Goal: Use online tool/utility: Utilize a website feature to perform a specific function

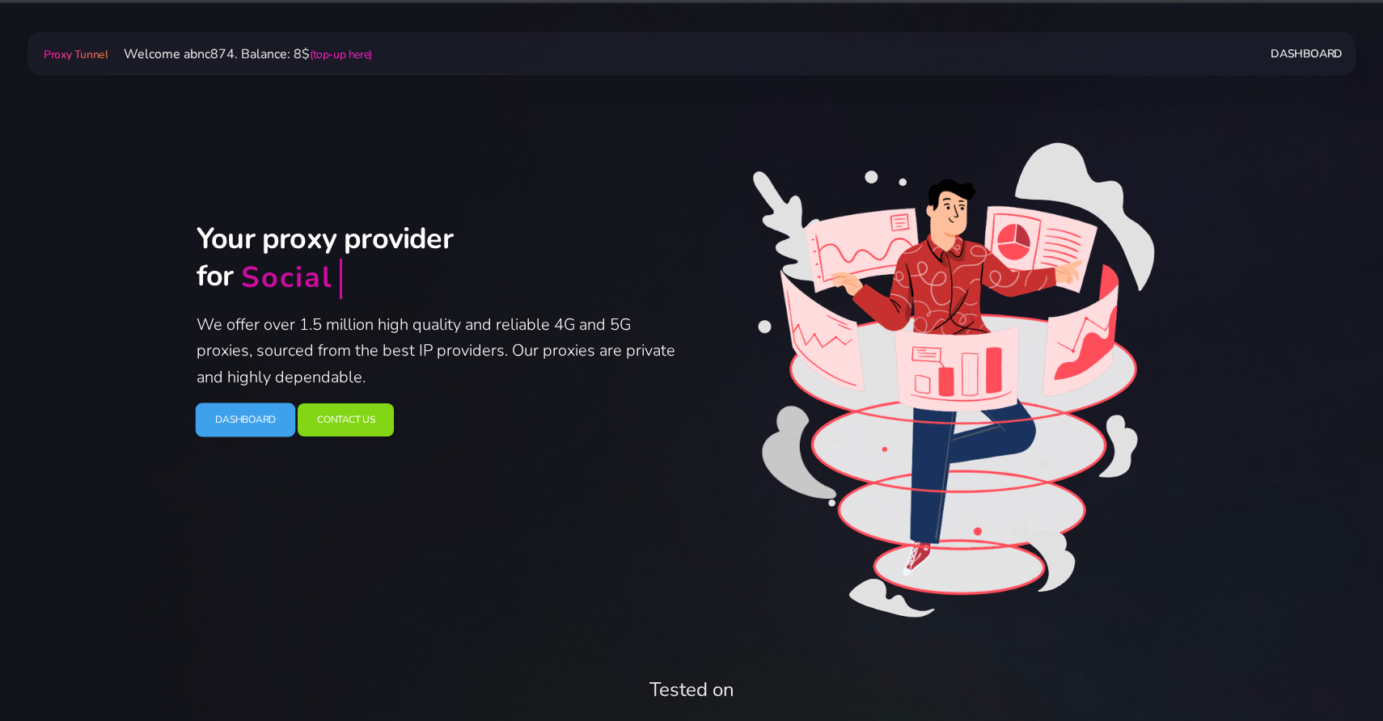
click at [256, 430] on link "Dashboard" at bounding box center [246, 421] width 100 height 34
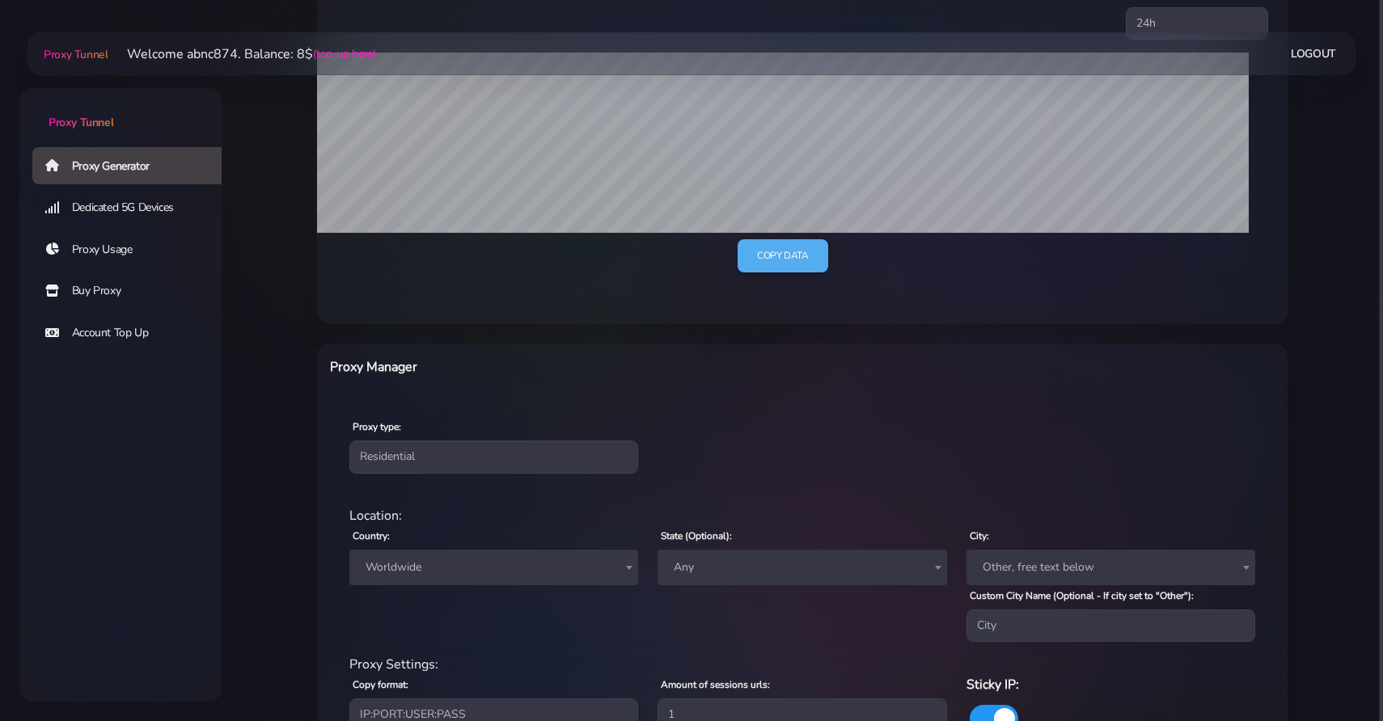
scroll to position [471, 0]
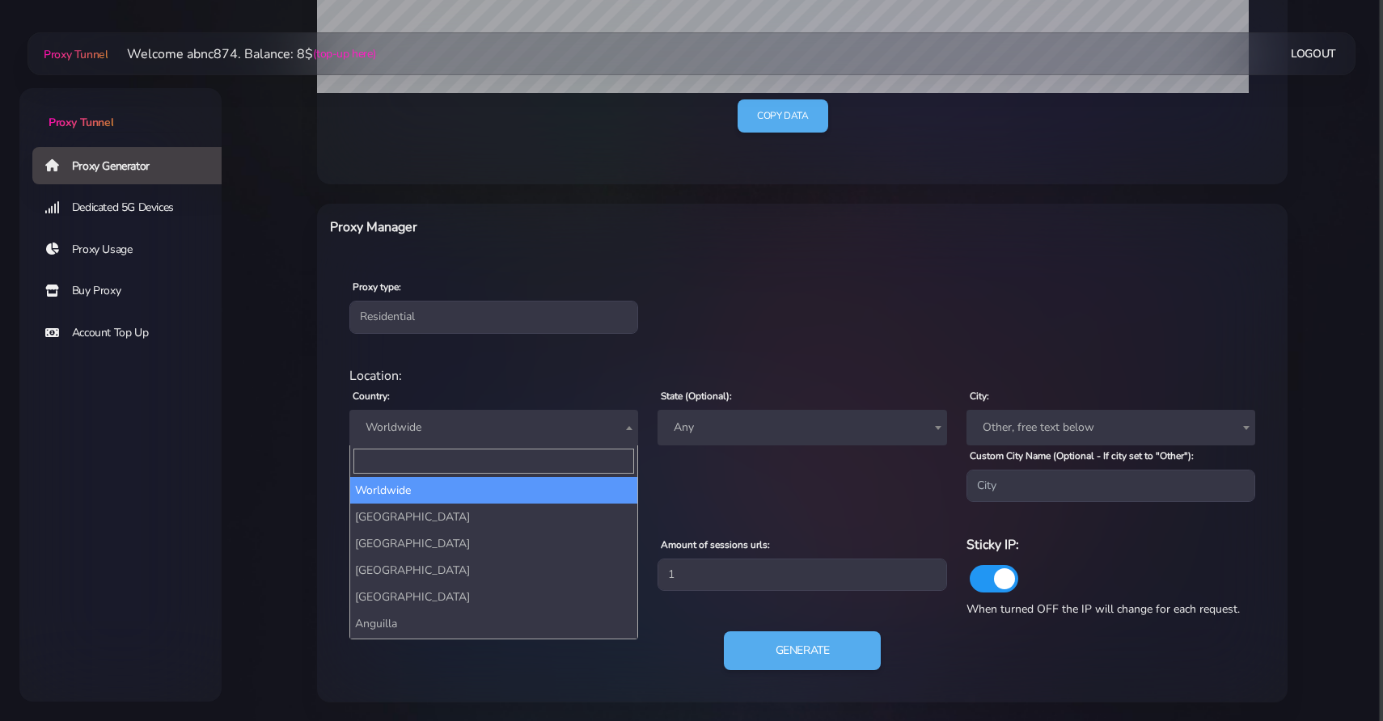
click at [547, 428] on span "Worldwide" at bounding box center [493, 428] width 269 height 23
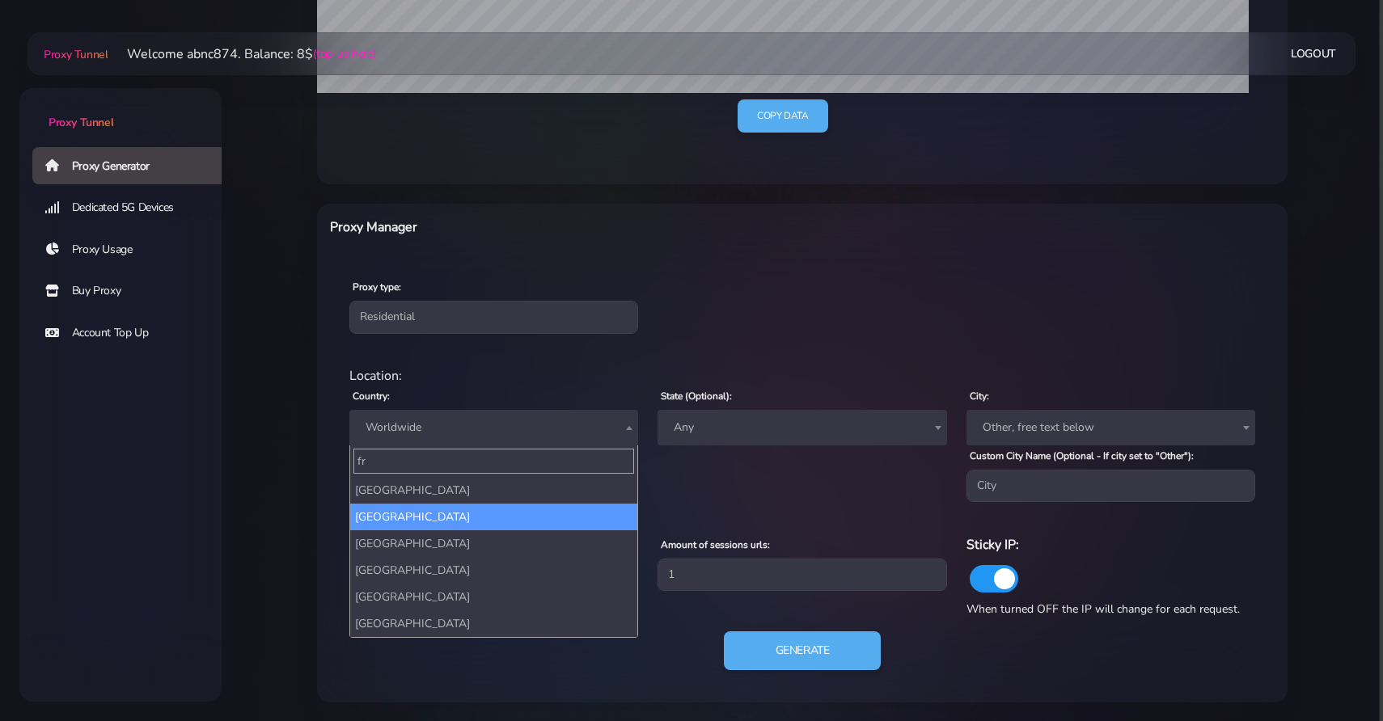
type input "fr"
select select "FR"
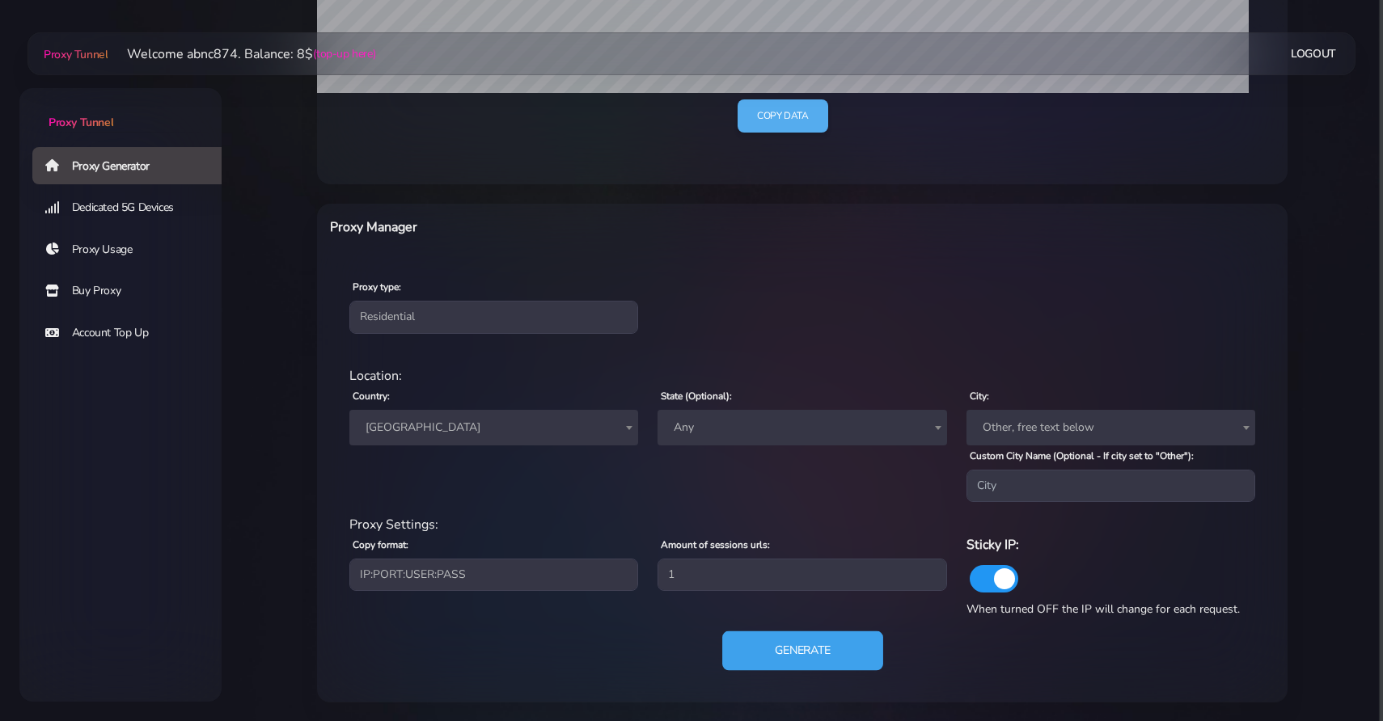
click at [776, 647] on button "Generate" at bounding box center [802, 652] width 161 height 40
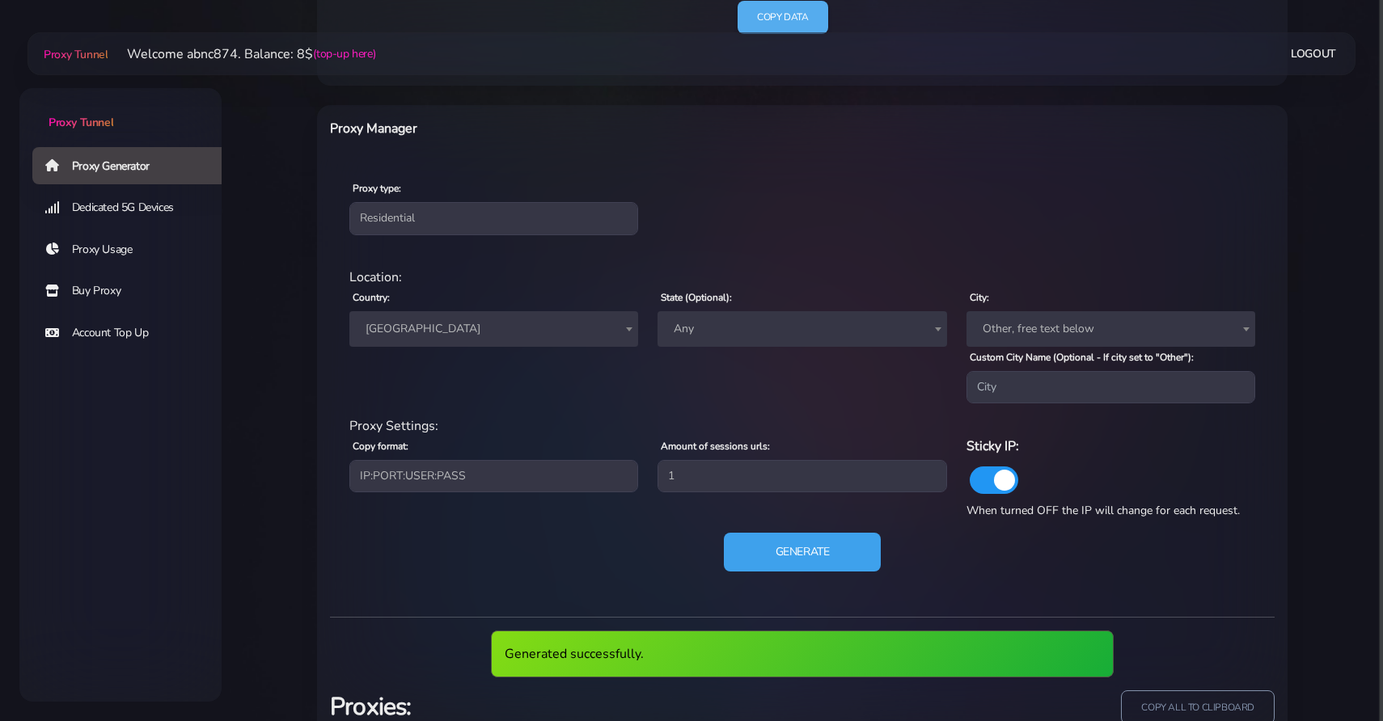
scroll to position [691, 0]
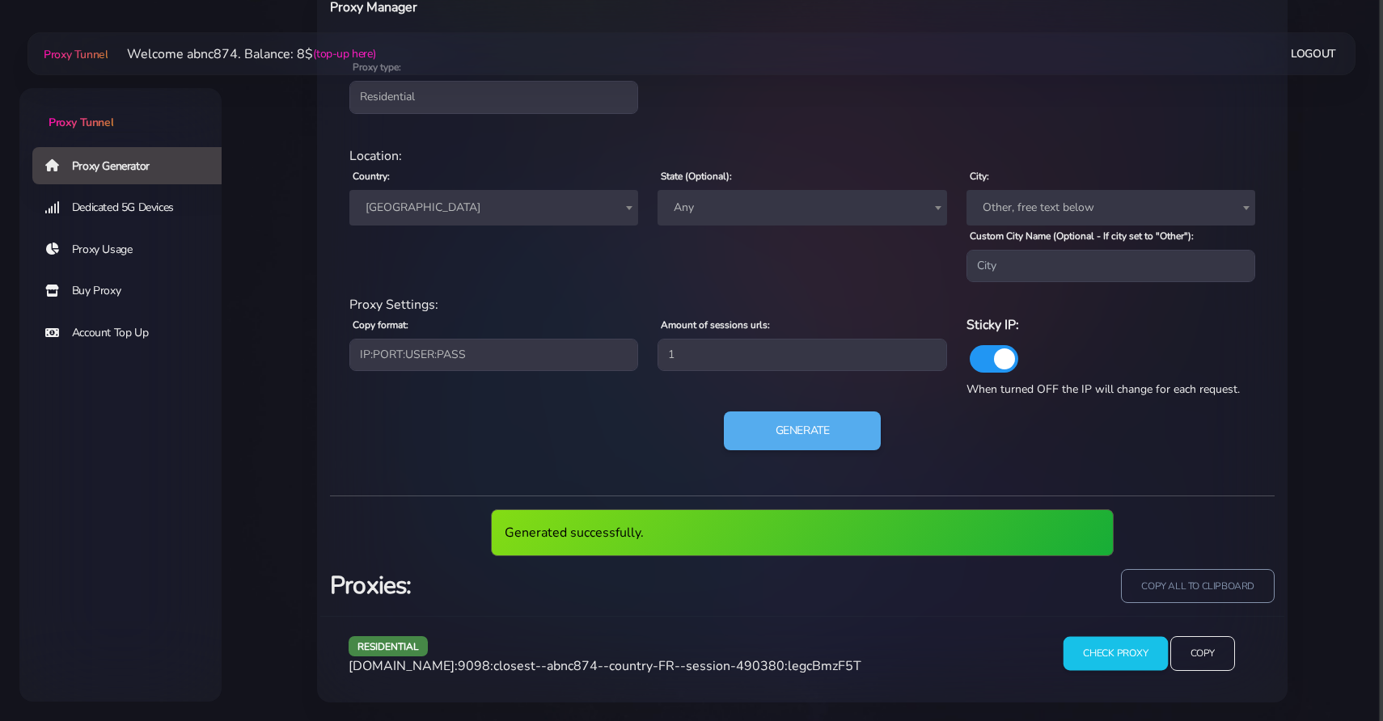
click at [1143, 665] on input "Check Proxy" at bounding box center [1115, 653] width 104 height 34
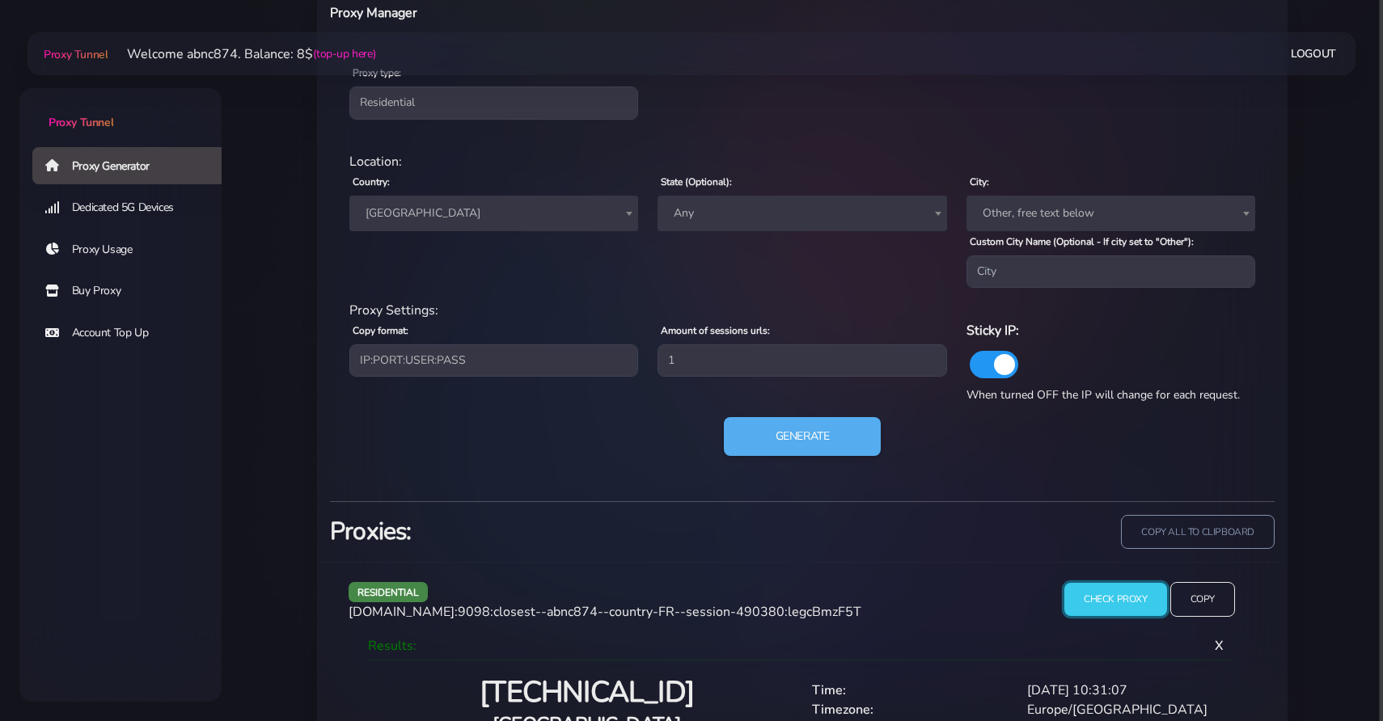
scroll to position [767, 0]
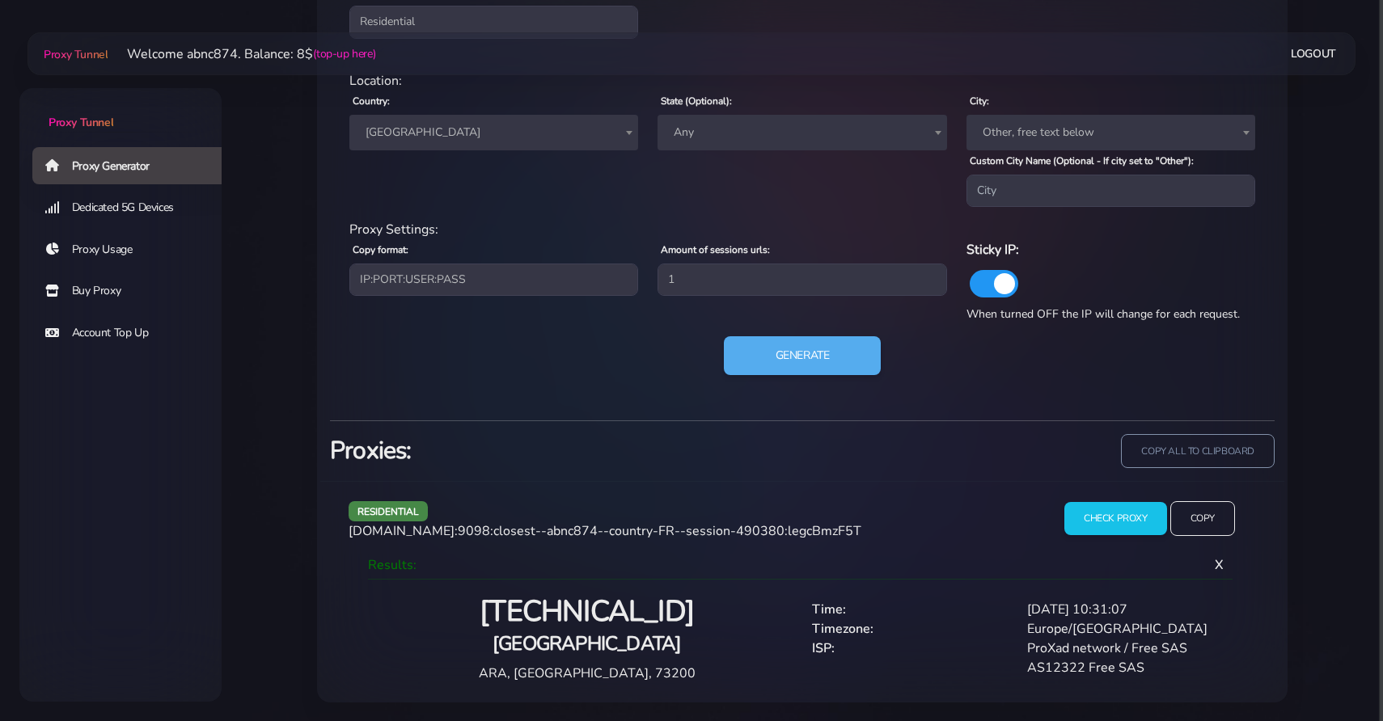
click at [1199, 537] on div "Check Proxy Copy" at bounding box center [1149, 525] width 231 height 48
click at [813, 354] on button "Generate" at bounding box center [802, 356] width 161 height 40
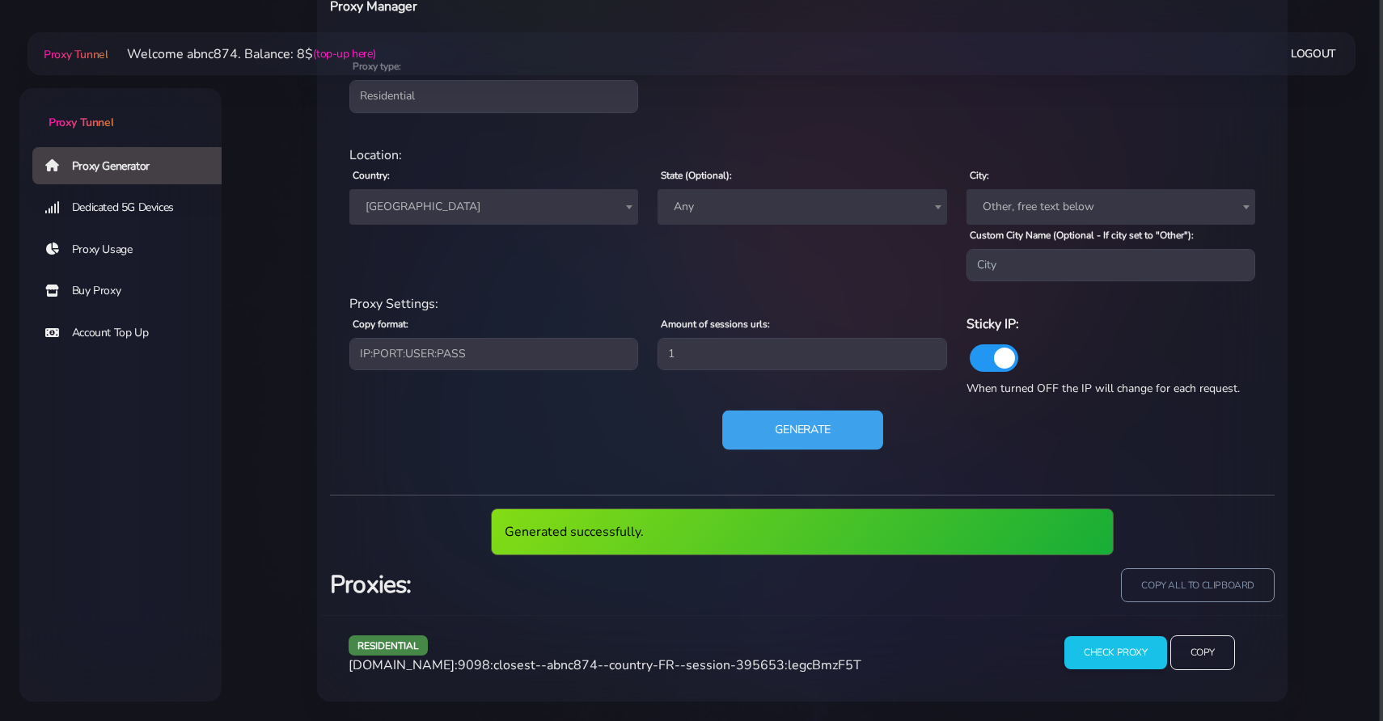
scroll to position [691, 0]
click at [1114, 648] on input "Check Proxy" at bounding box center [1115, 653] width 104 height 34
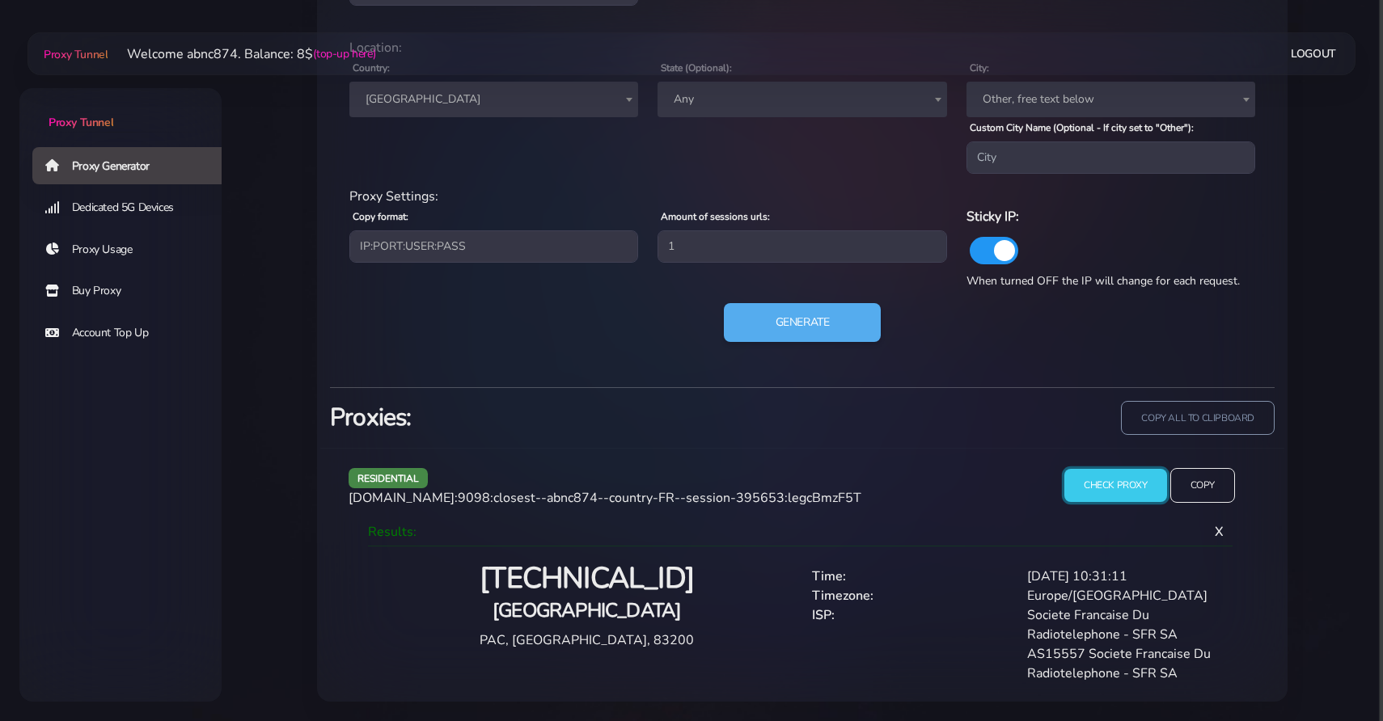
scroll to position [799, 0]
click at [823, 324] on button "Generate" at bounding box center [802, 324] width 161 height 40
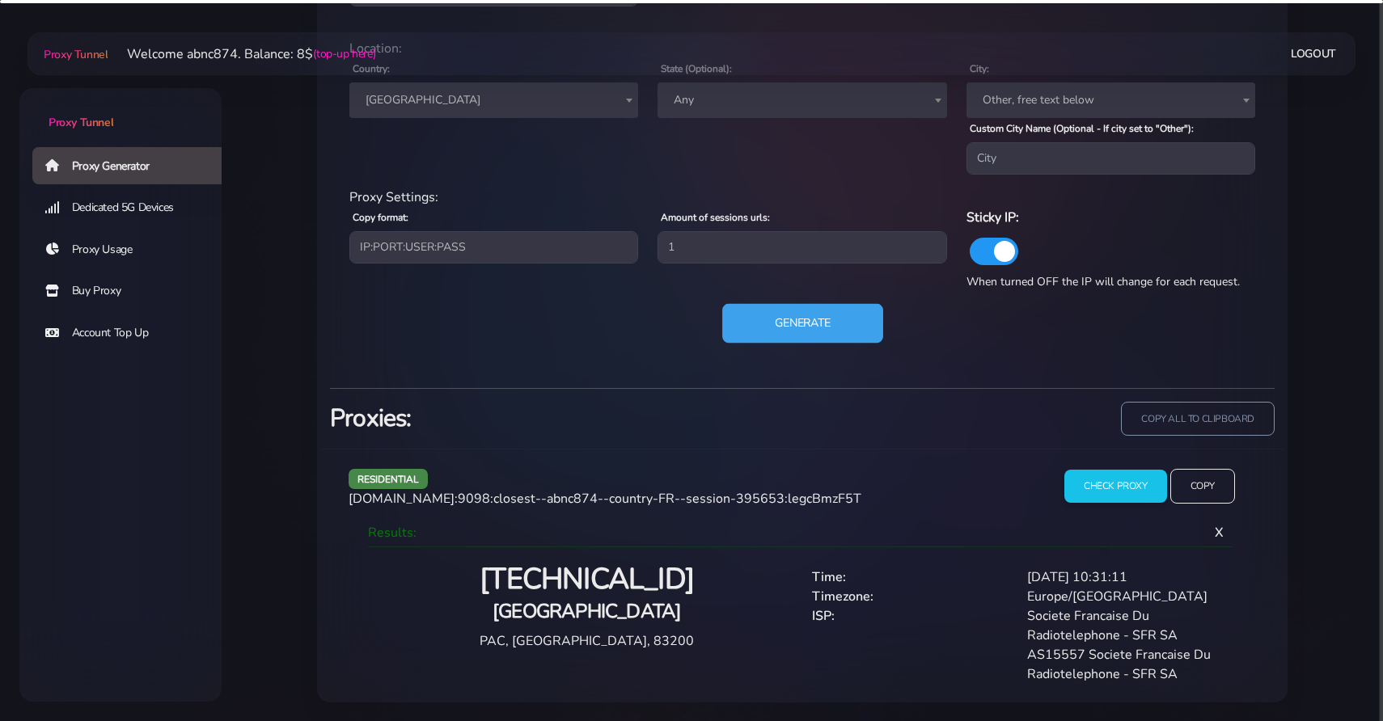
scroll to position [691, 0]
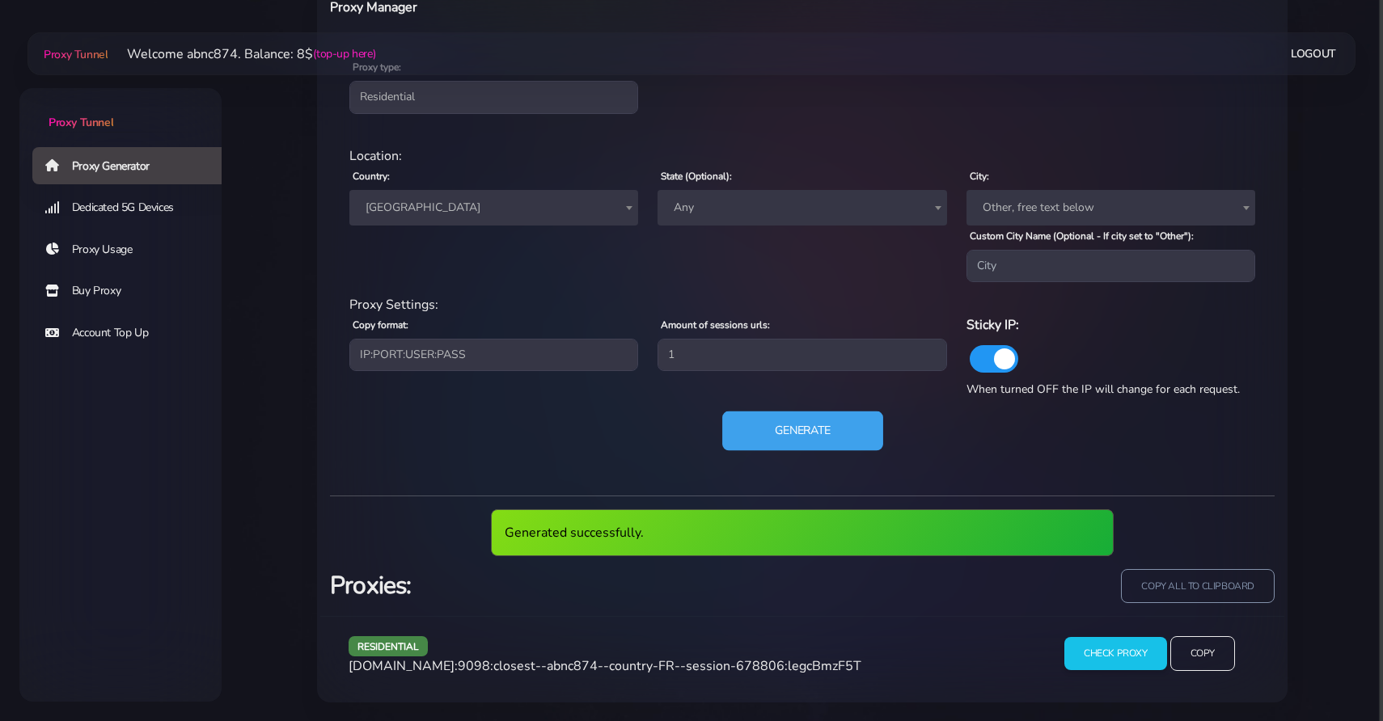
click at [806, 430] on button "Generate" at bounding box center [802, 432] width 161 height 40
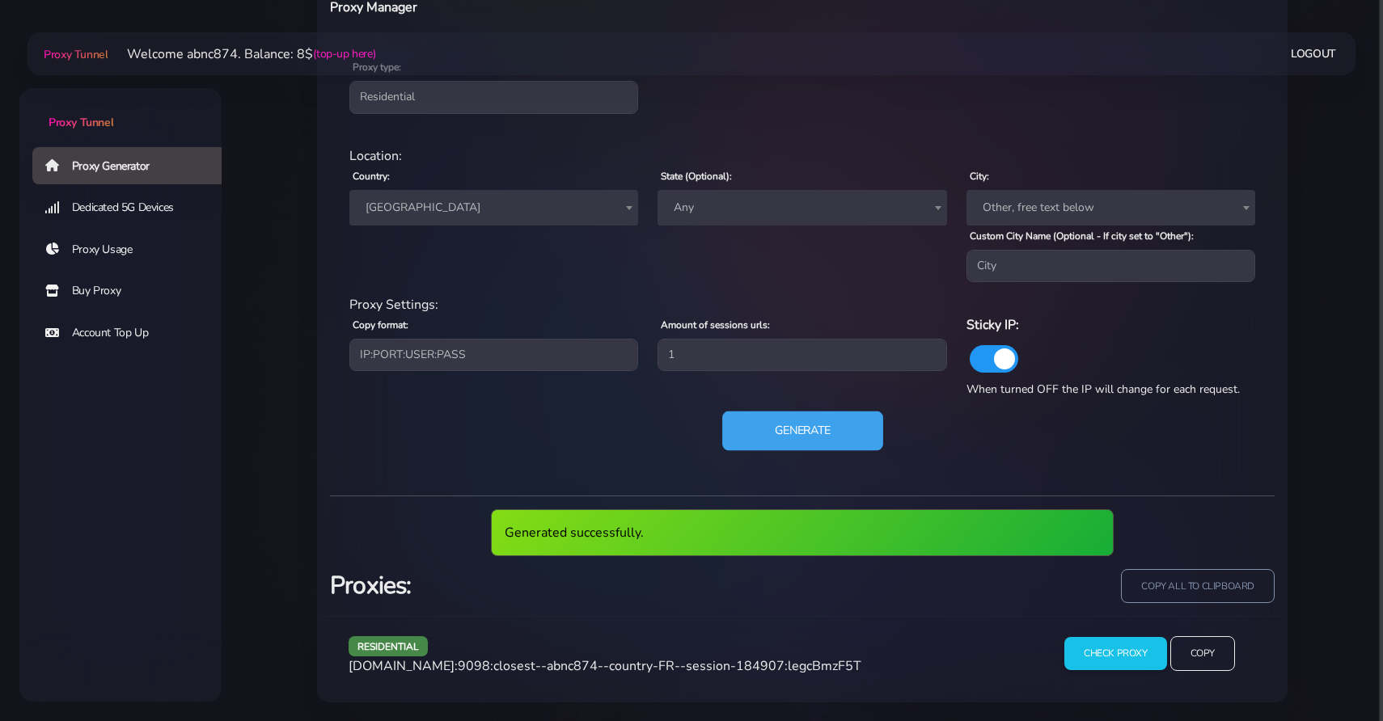
click at [806, 430] on button "Generate" at bounding box center [802, 432] width 161 height 40
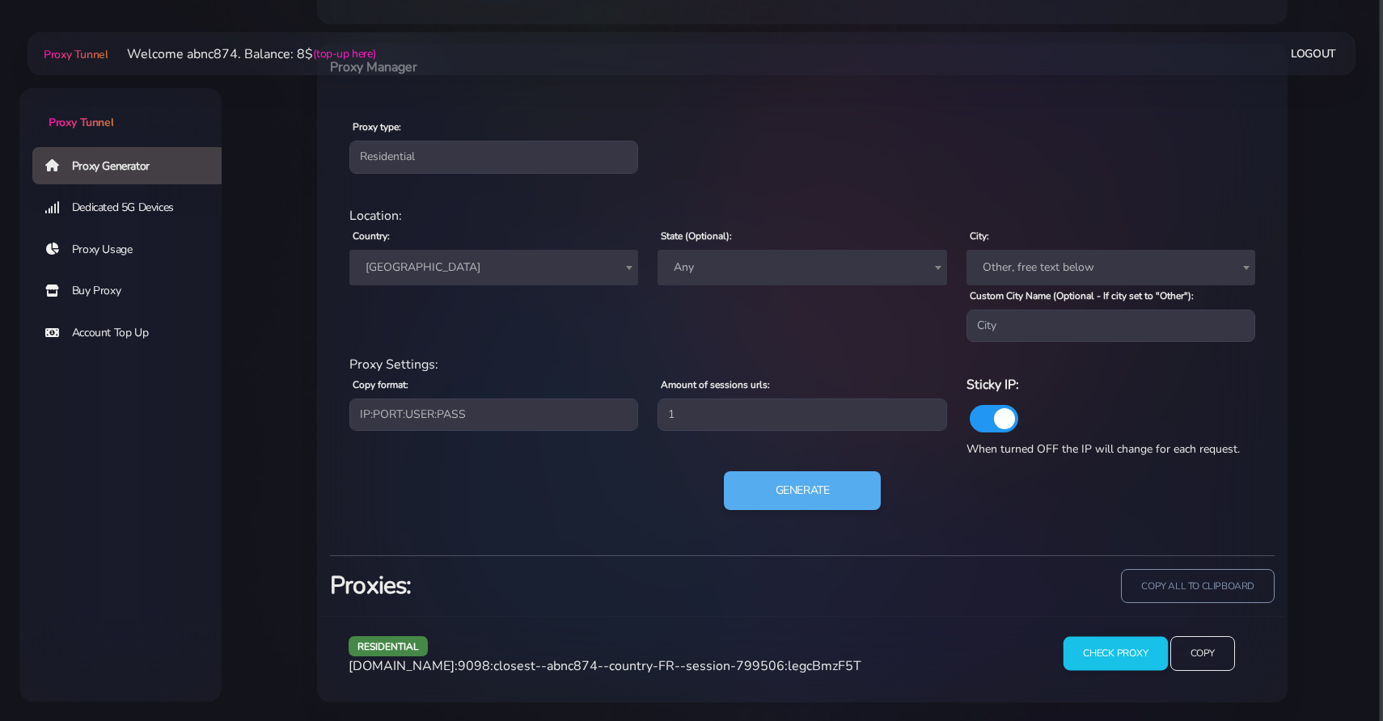
click at [1114, 657] on input "Check Proxy" at bounding box center [1115, 653] width 104 height 34
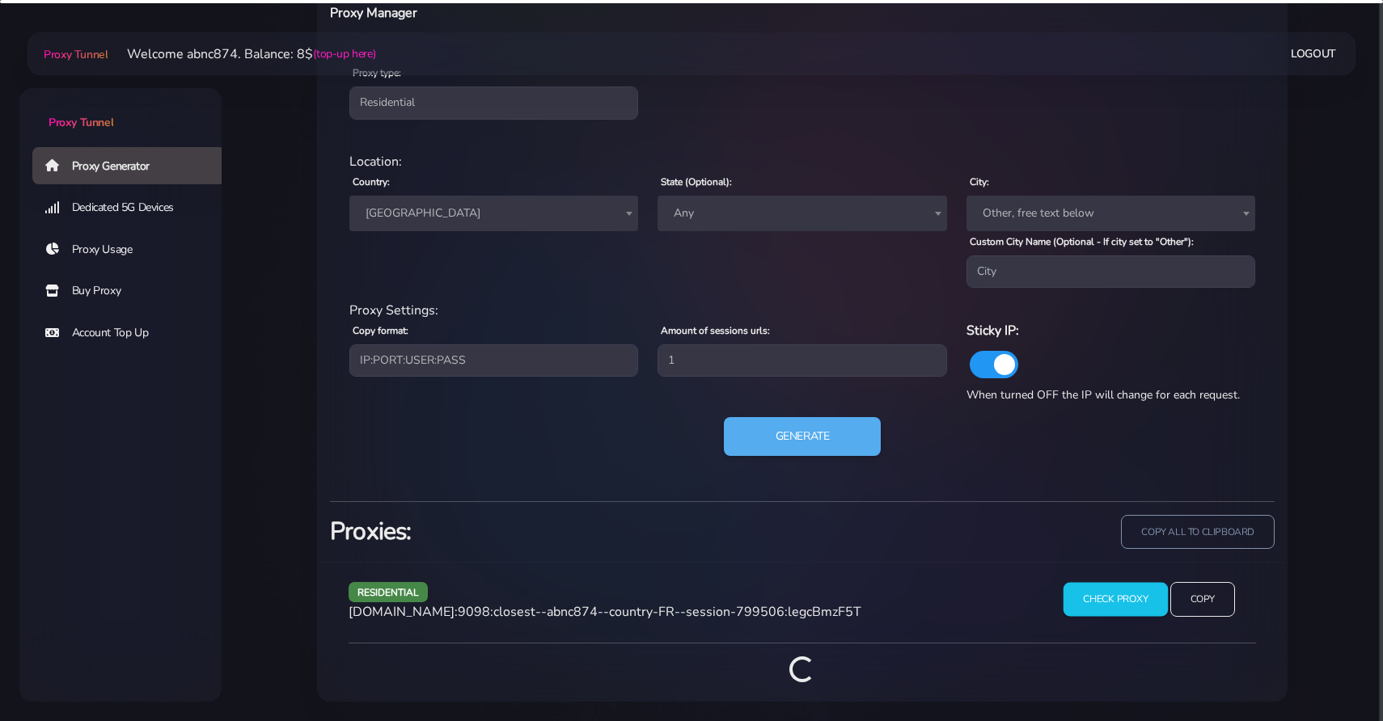
scroll to position [767, 0]
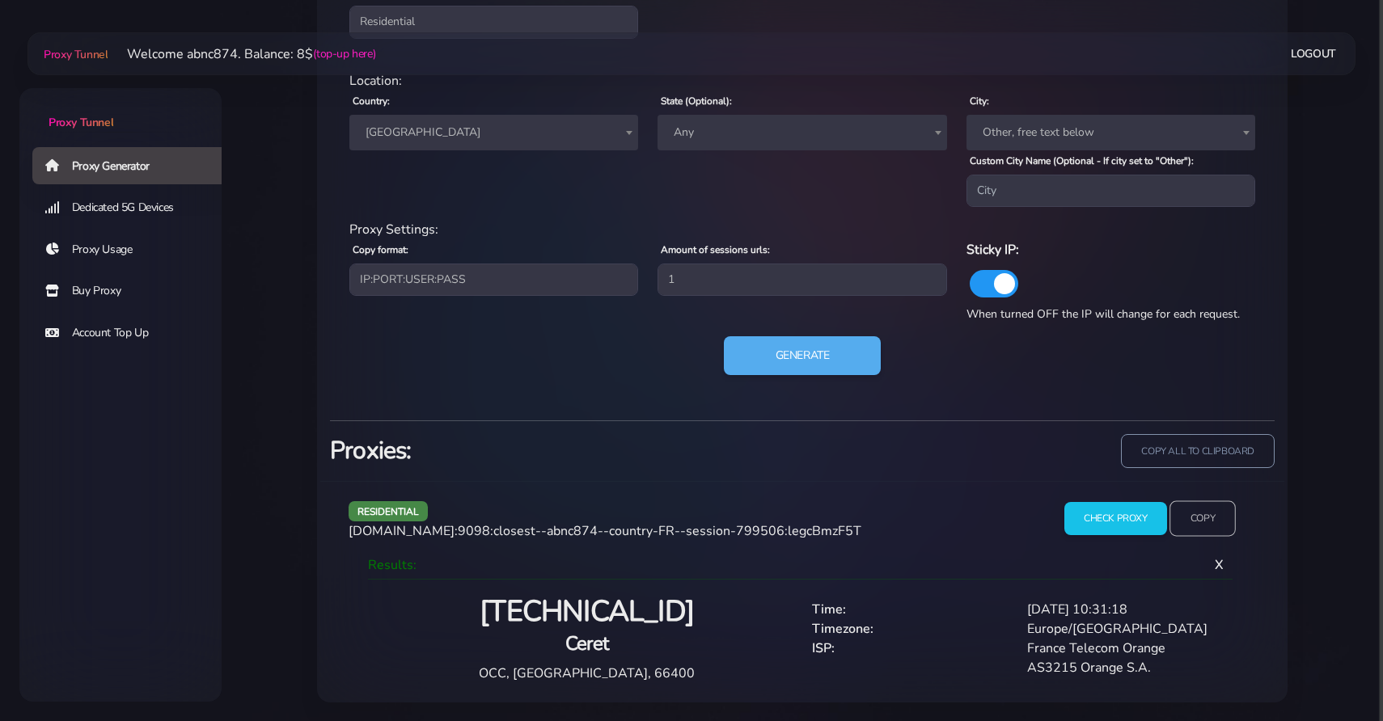
click at [1213, 516] on input "Copy" at bounding box center [1202, 519] width 66 height 36
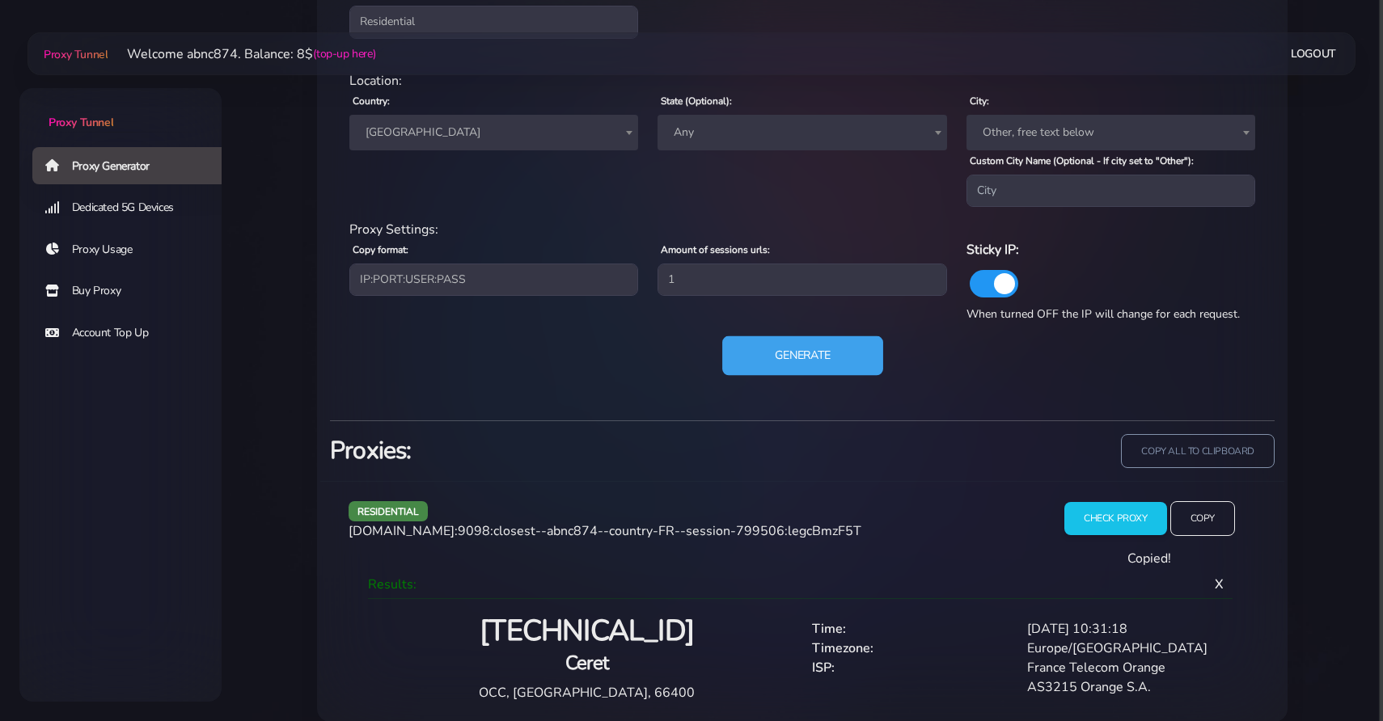
click at [835, 344] on button "Generate" at bounding box center [802, 356] width 161 height 40
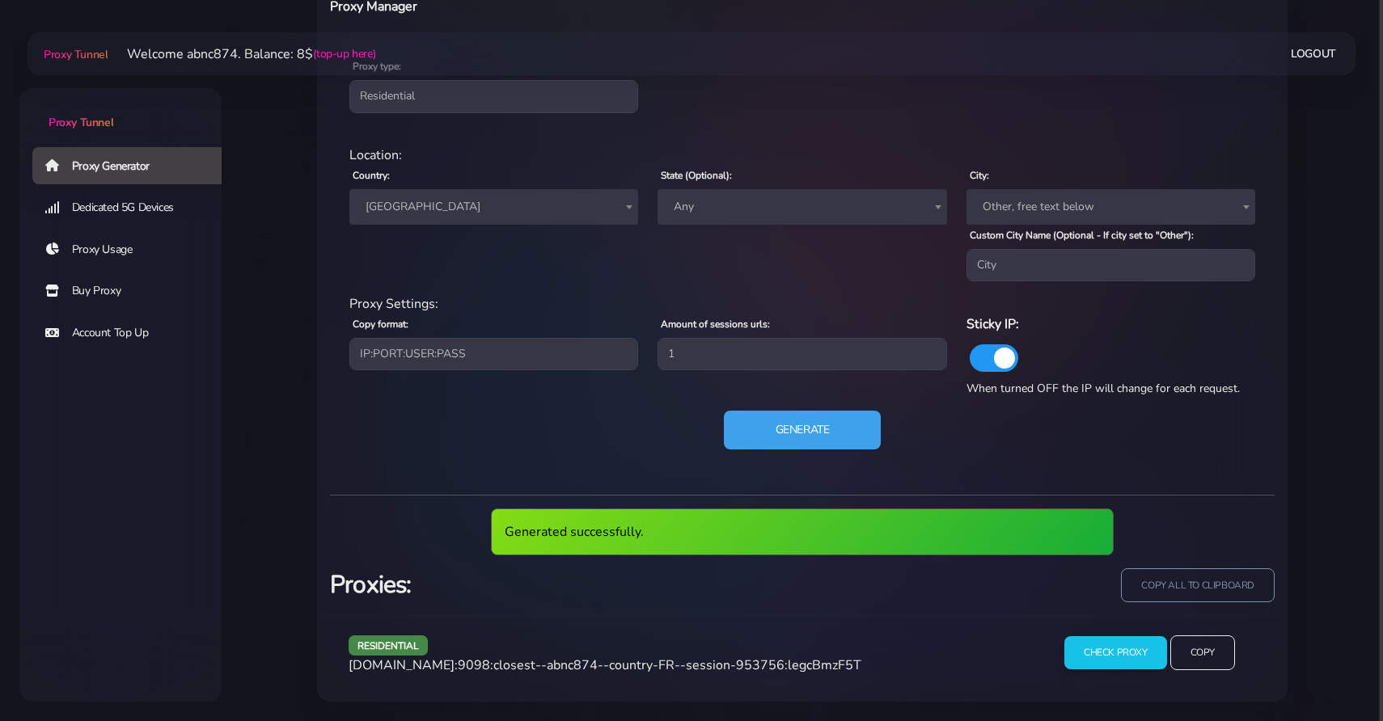
scroll to position [691, 0]
click at [1083, 658] on input "Check Proxy" at bounding box center [1115, 653] width 104 height 34
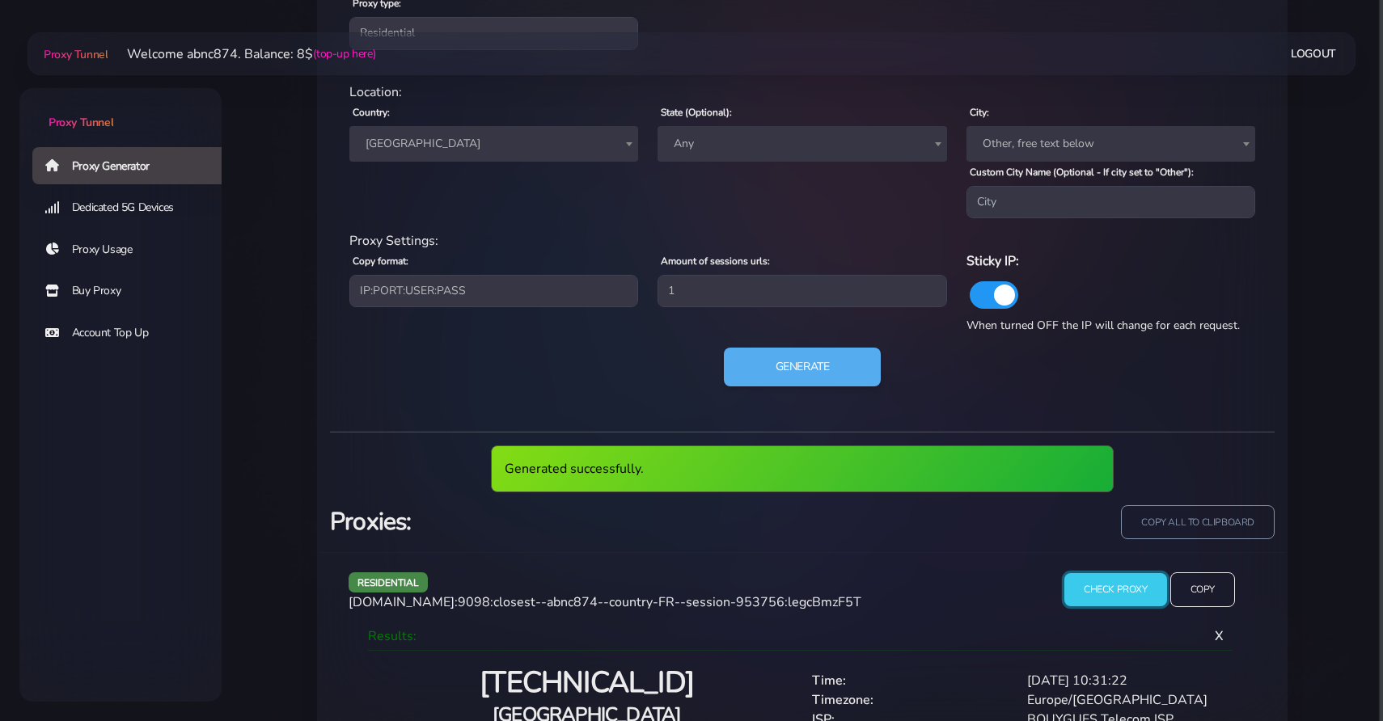
scroll to position [767, 0]
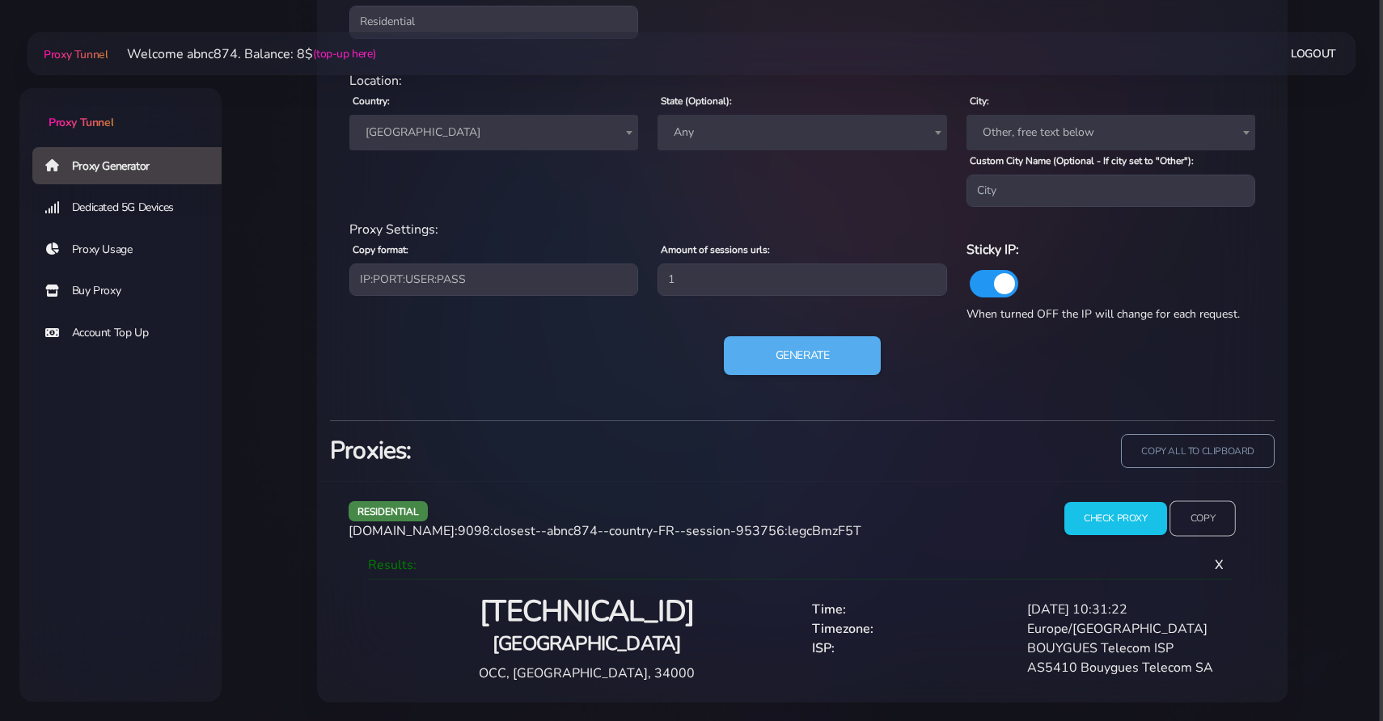
click at [1190, 515] on input "Copy" at bounding box center [1202, 519] width 66 height 36
click at [812, 366] on button "Generate" at bounding box center [802, 356] width 161 height 40
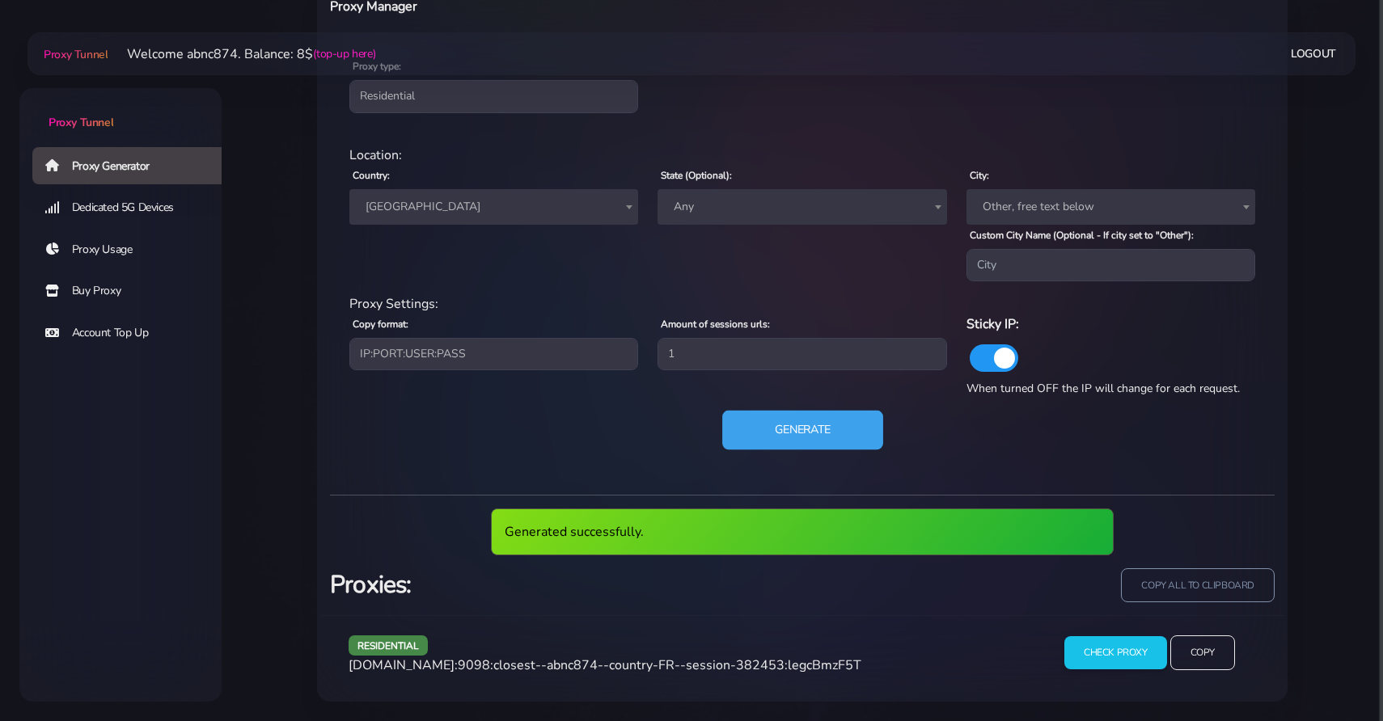
scroll to position [691, 0]
click at [1134, 645] on input "Check Proxy" at bounding box center [1115, 653] width 104 height 34
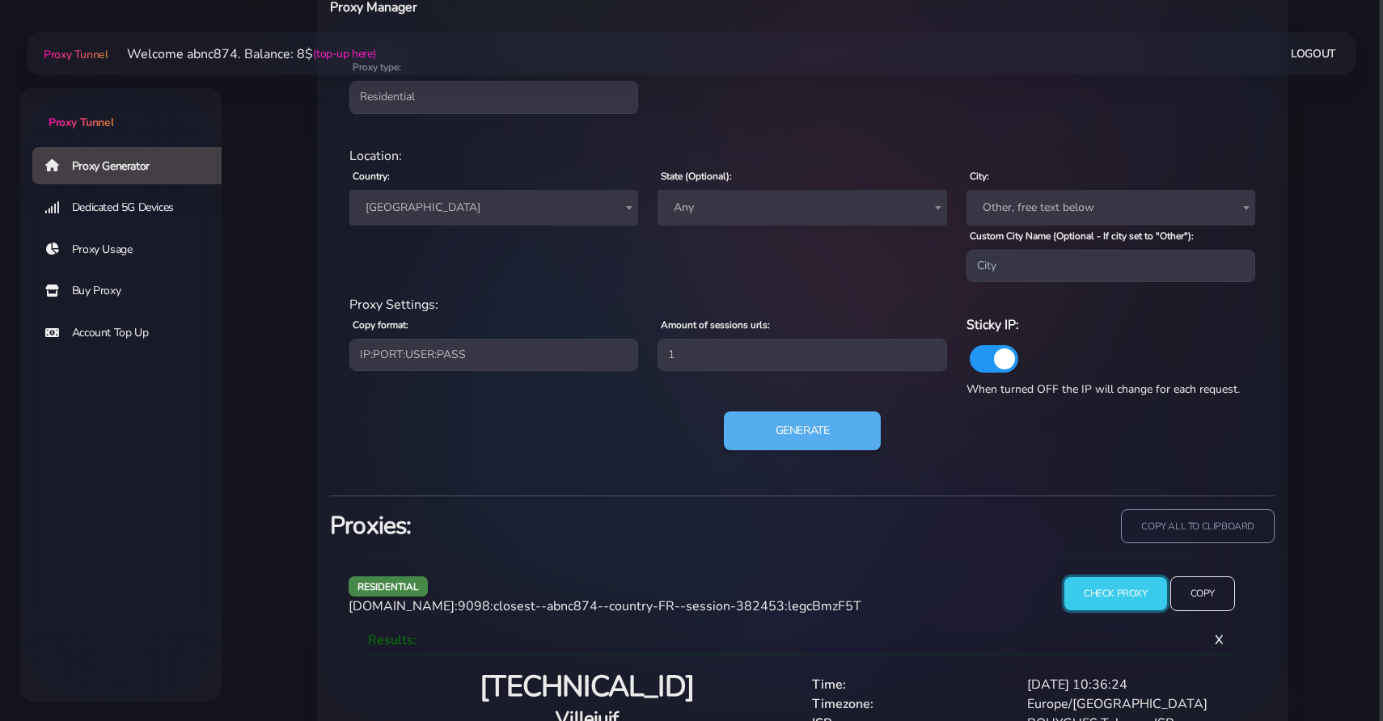
scroll to position [780, 0]
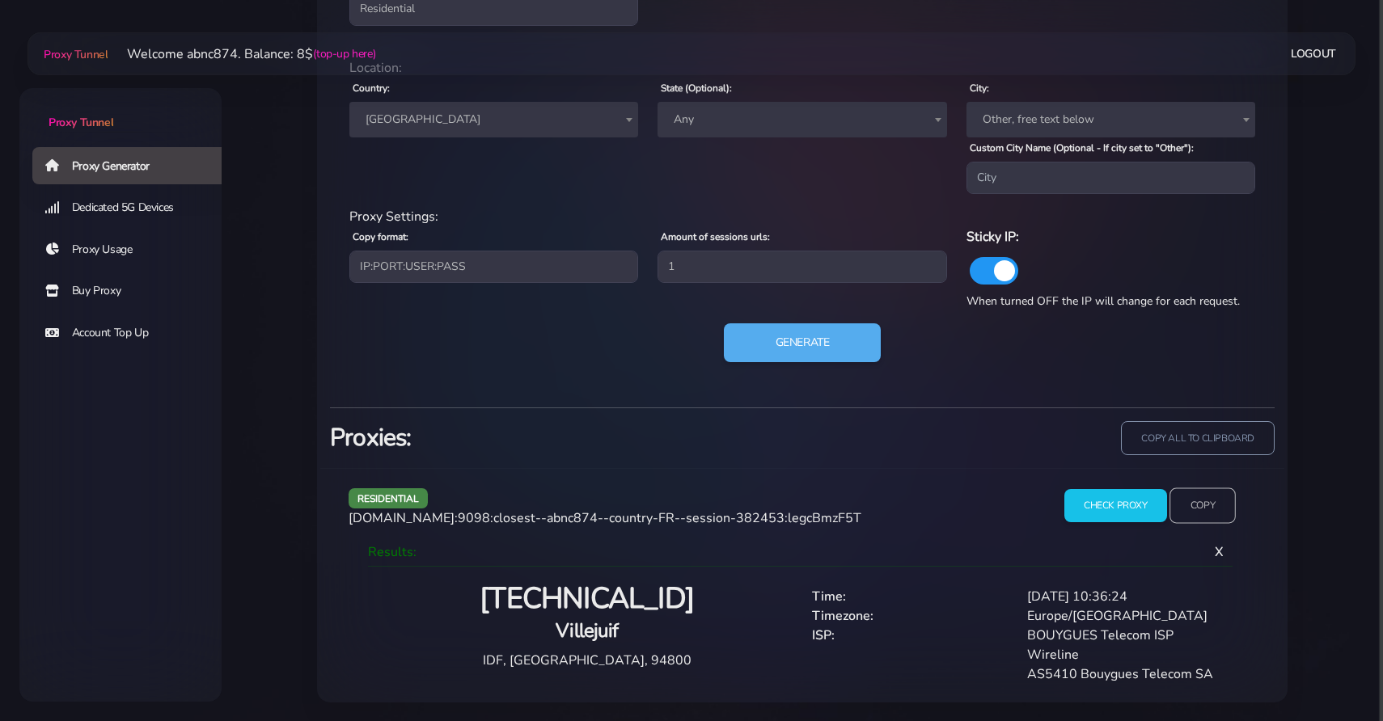
click at [1210, 505] on input "Copy" at bounding box center [1202, 506] width 66 height 36
click at [837, 353] on button "Generate" at bounding box center [802, 343] width 161 height 40
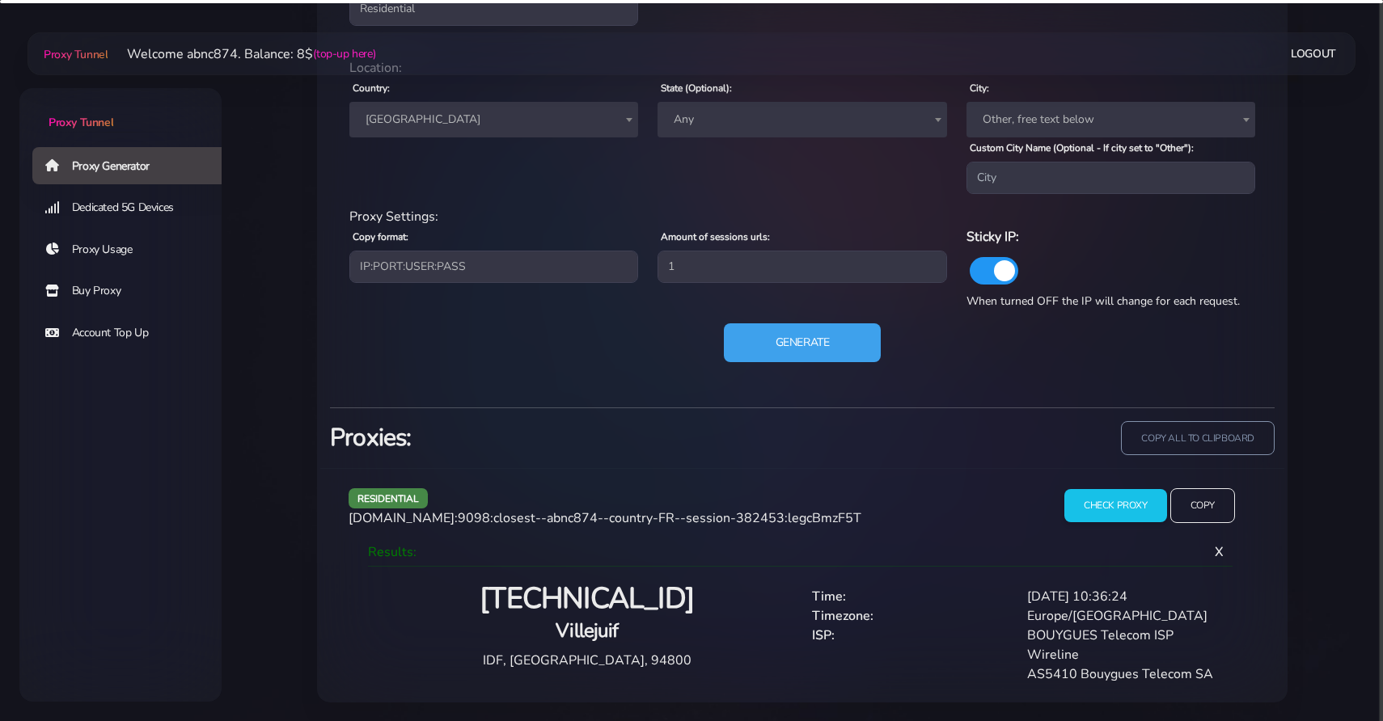
scroll to position [691, 0]
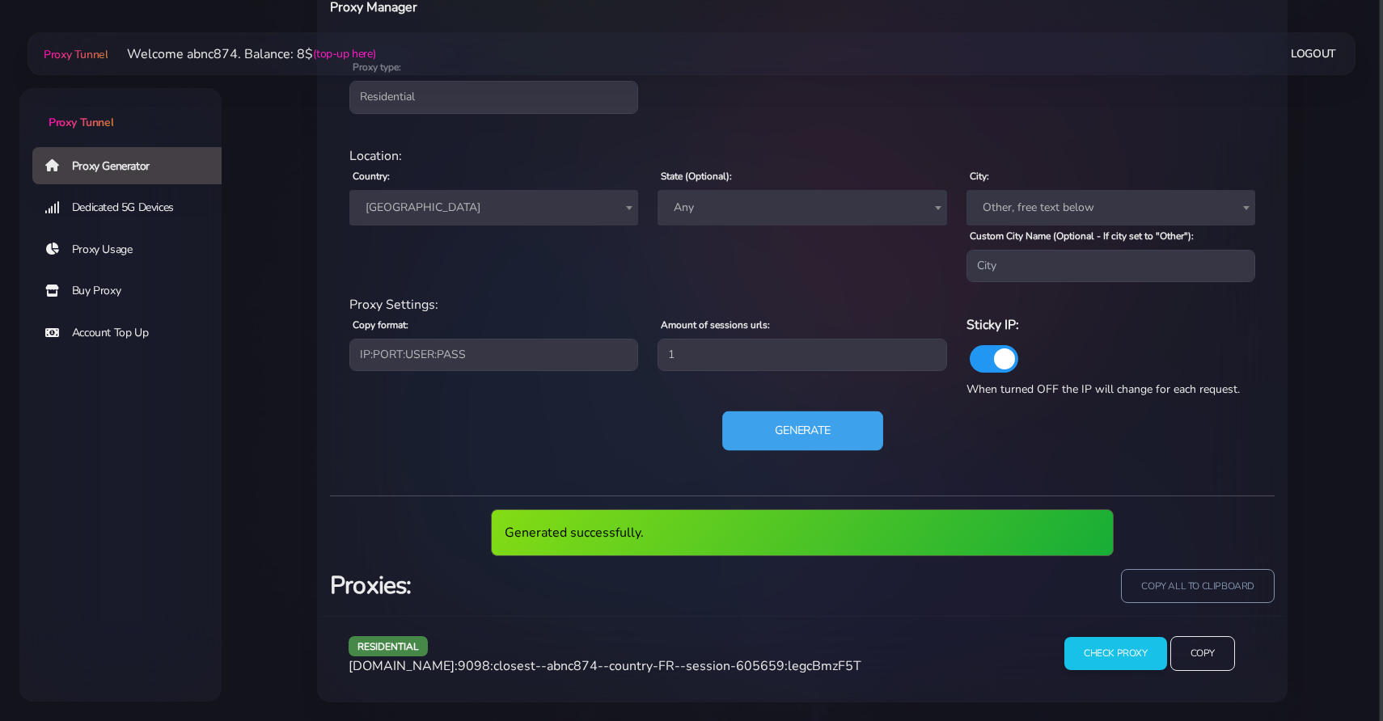
click at [810, 437] on button "Generate" at bounding box center [802, 432] width 161 height 40
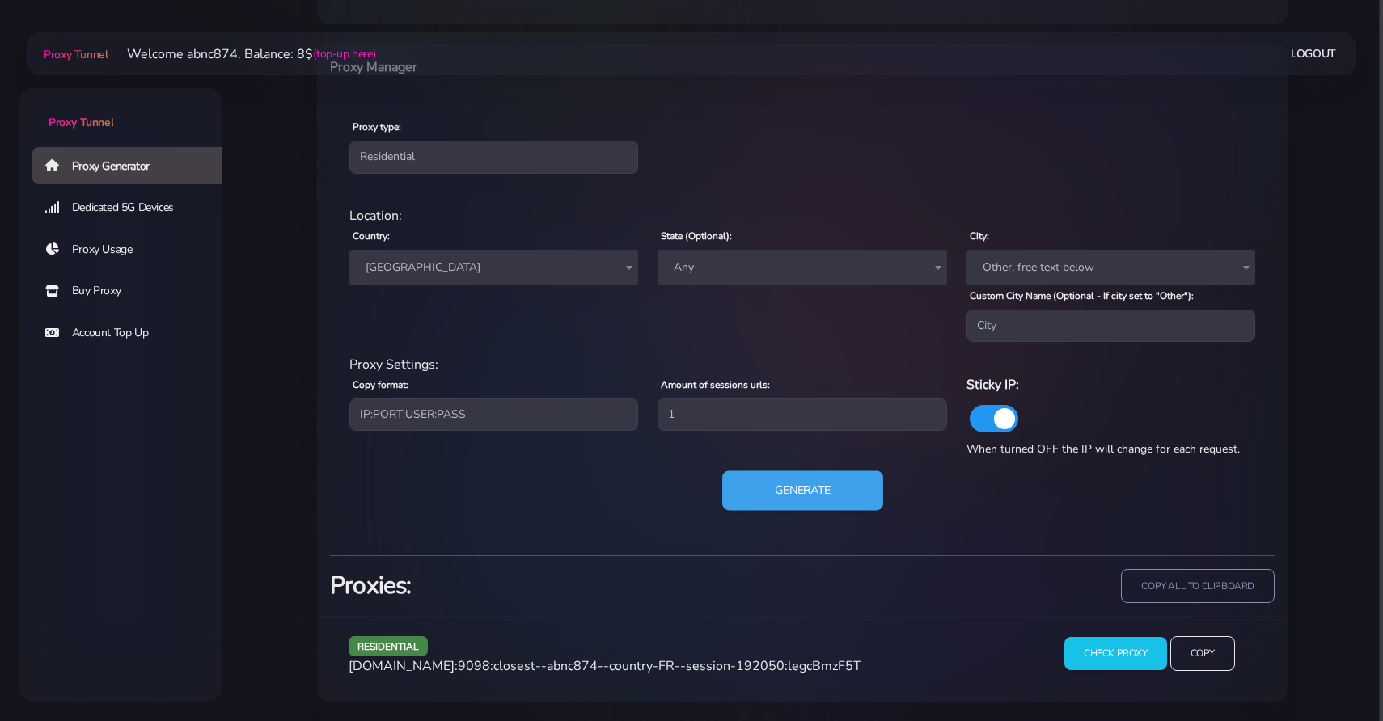
click at [810, 436] on div "Amount of sessions urls: 1" at bounding box center [802, 409] width 308 height 71
click at [806, 469] on div "residential Location: Country: Worldwide [GEOGRAPHIC_DATA] [GEOGRAPHIC_DATA] [G…" at bounding box center [802, 367] width 945 height 349
click at [803, 493] on button "Generate" at bounding box center [802, 491] width 161 height 40
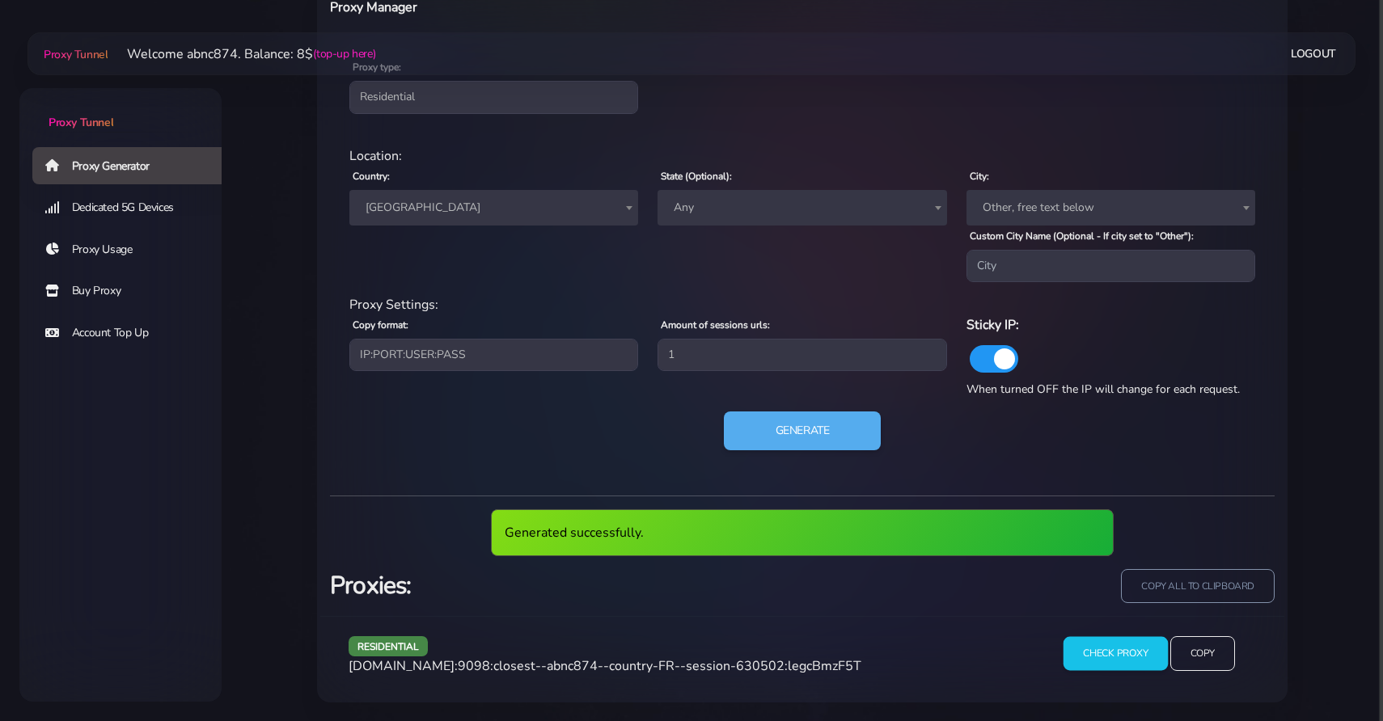
click at [1123, 646] on input "Check Proxy" at bounding box center [1115, 653] width 104 height 34
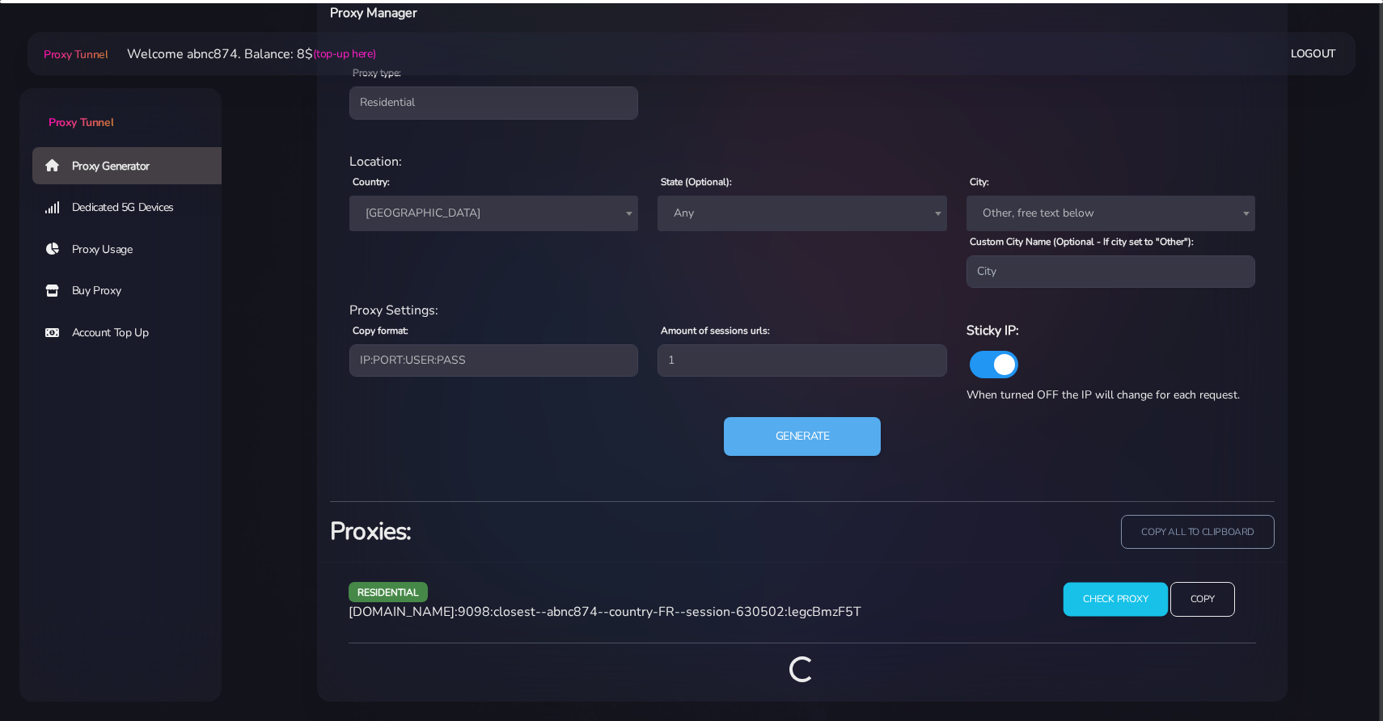
scroll to position [767, 0]
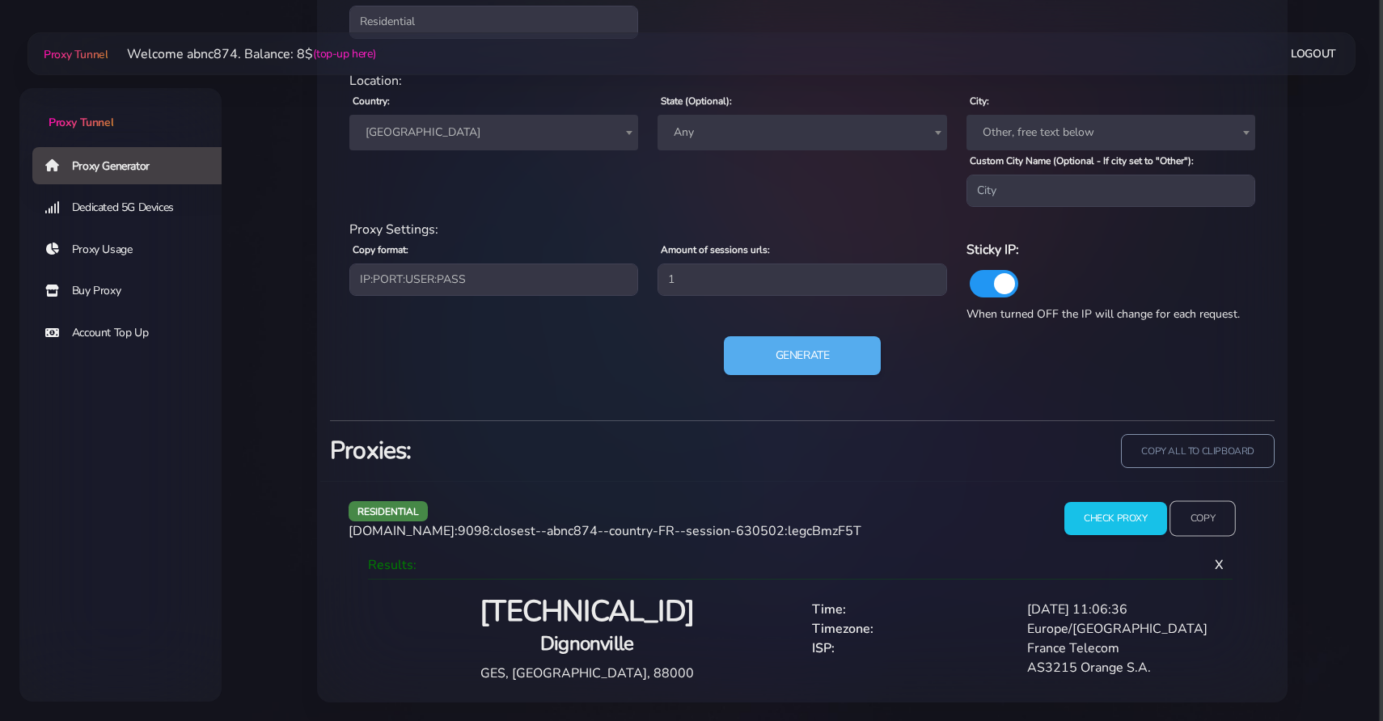
click at [1216, 524] on input "Copy" at bounding box center [1202, 519] width 66 height 36
